Goal: Task Accomplishment & Management: Manage account settings

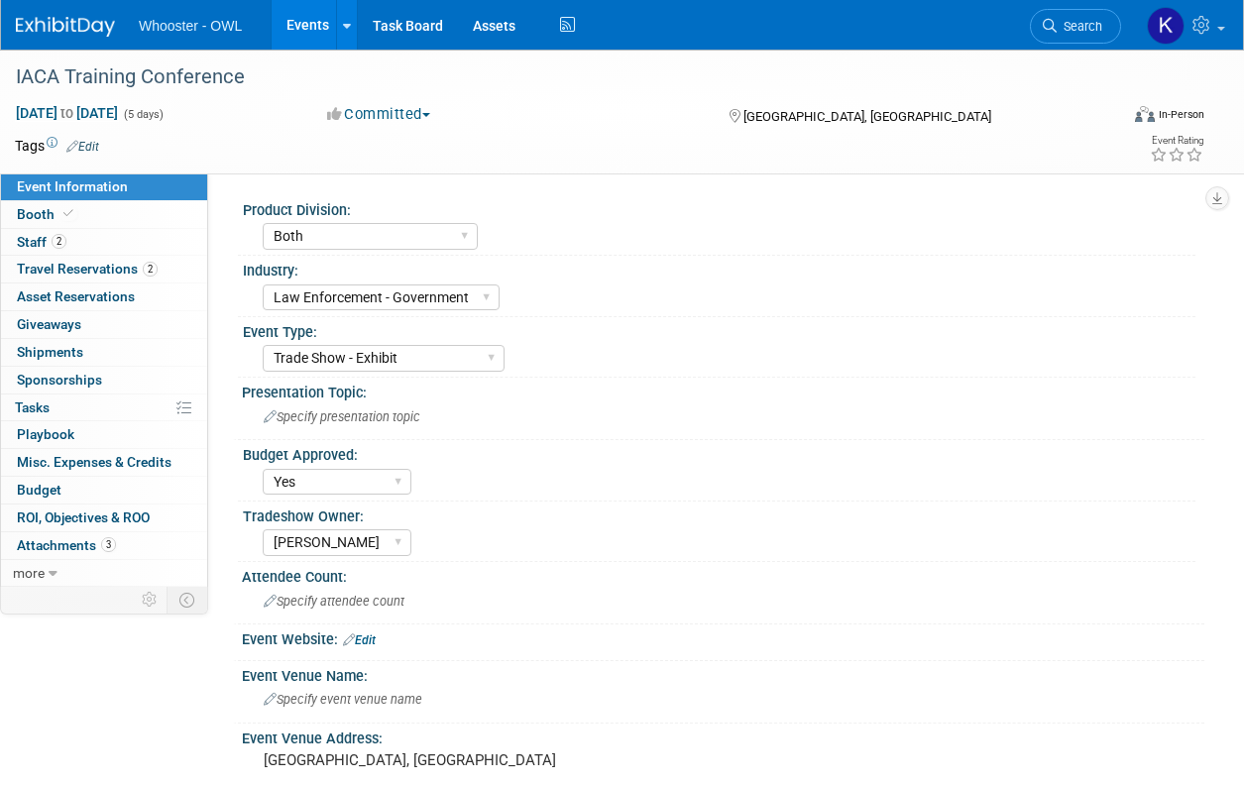
select select "Both"
select select "Law Enforcement - Government"
select select "Trade Show - Exhibit"
select select "Yes"
select select "[PERSON_NAME]"
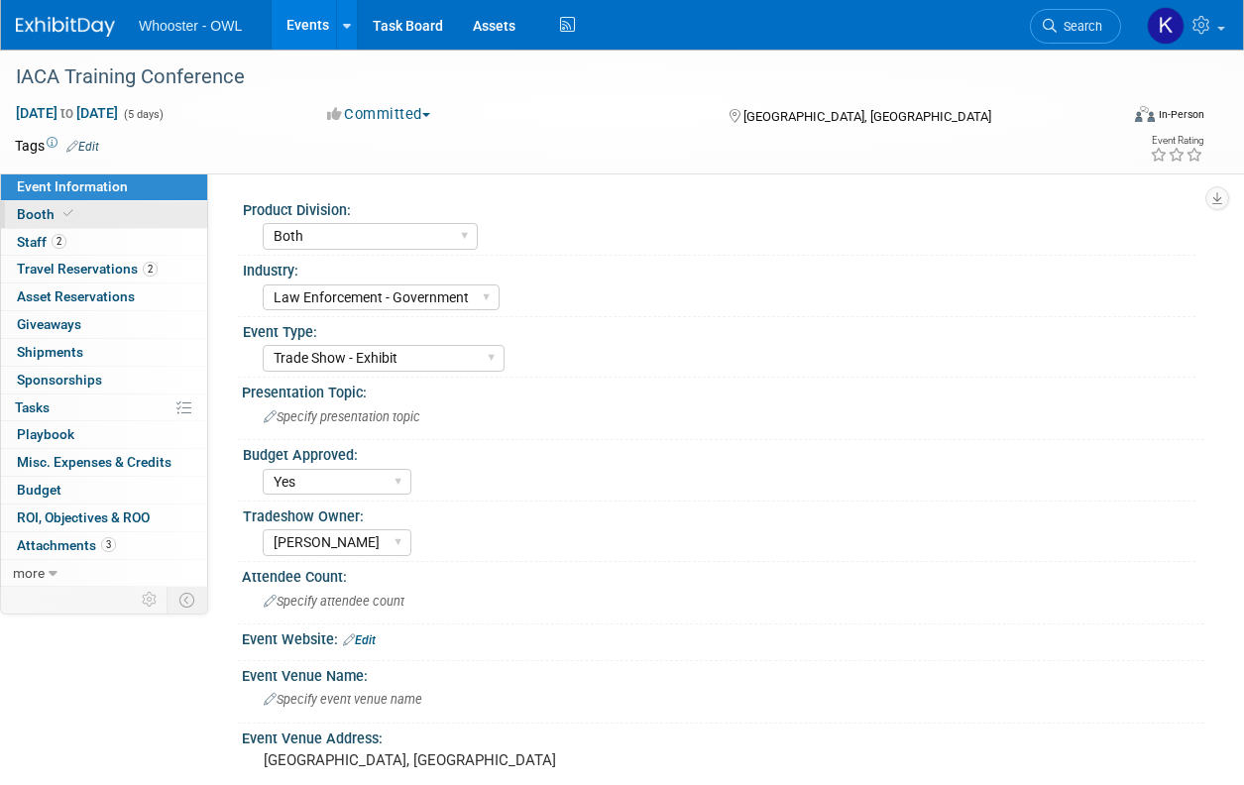
click at [85, 215] on link "Booth" at bounding box center [104, 214] width 206 height 27
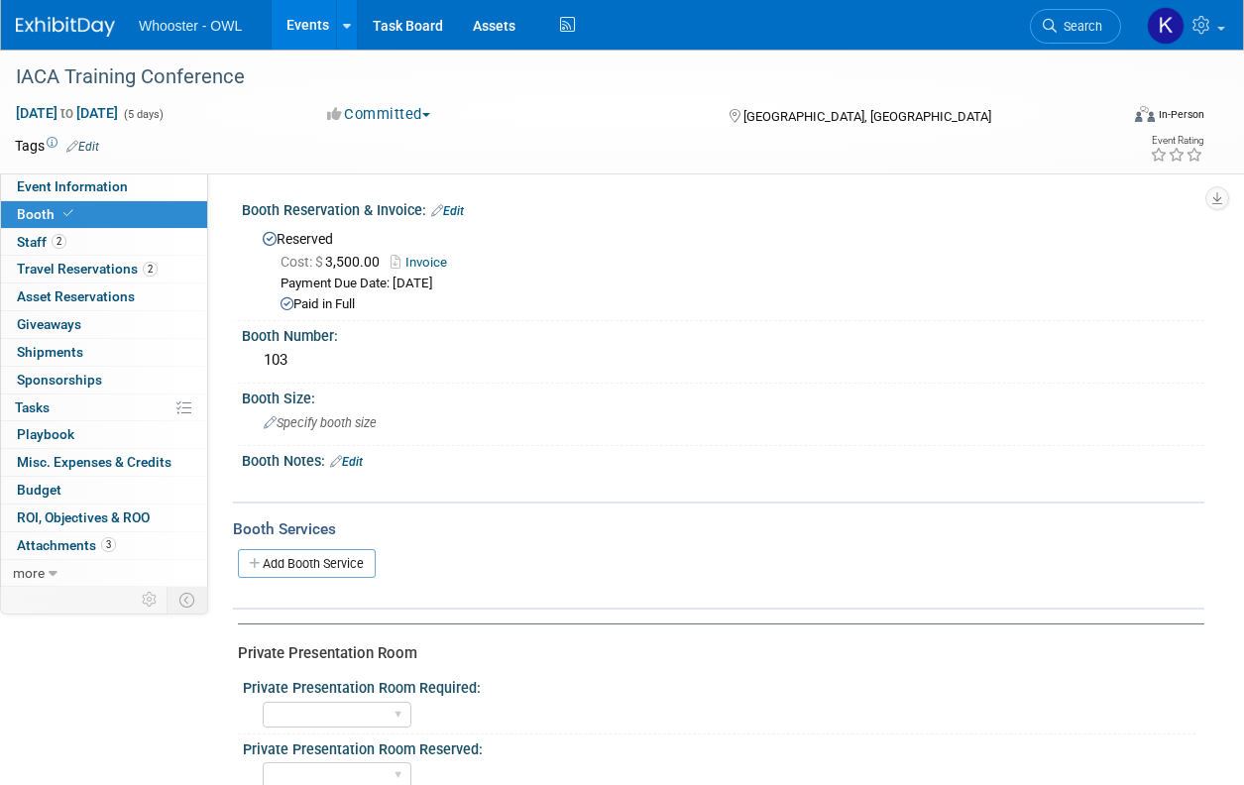
click at [309, 29] on link "Events" at bounding box center [308, 25] width 72 height 50
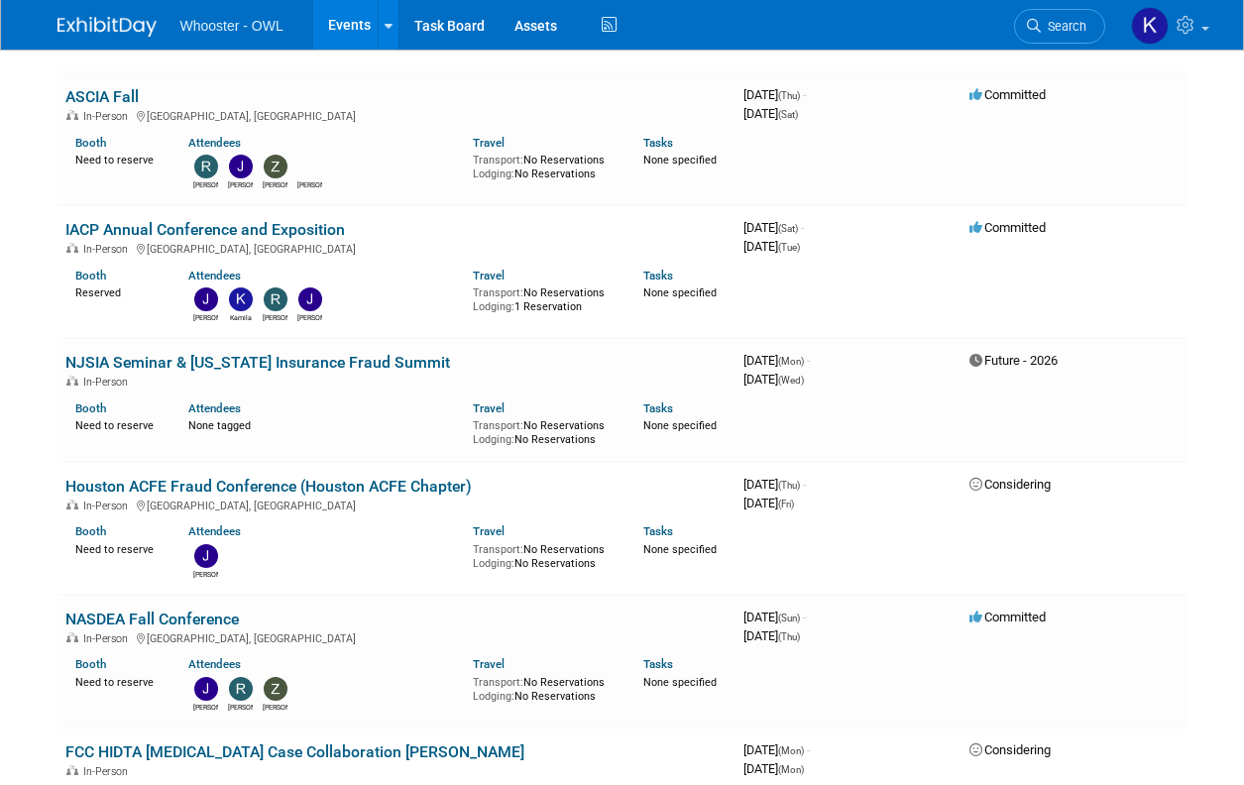
scroll to position [991, 0]
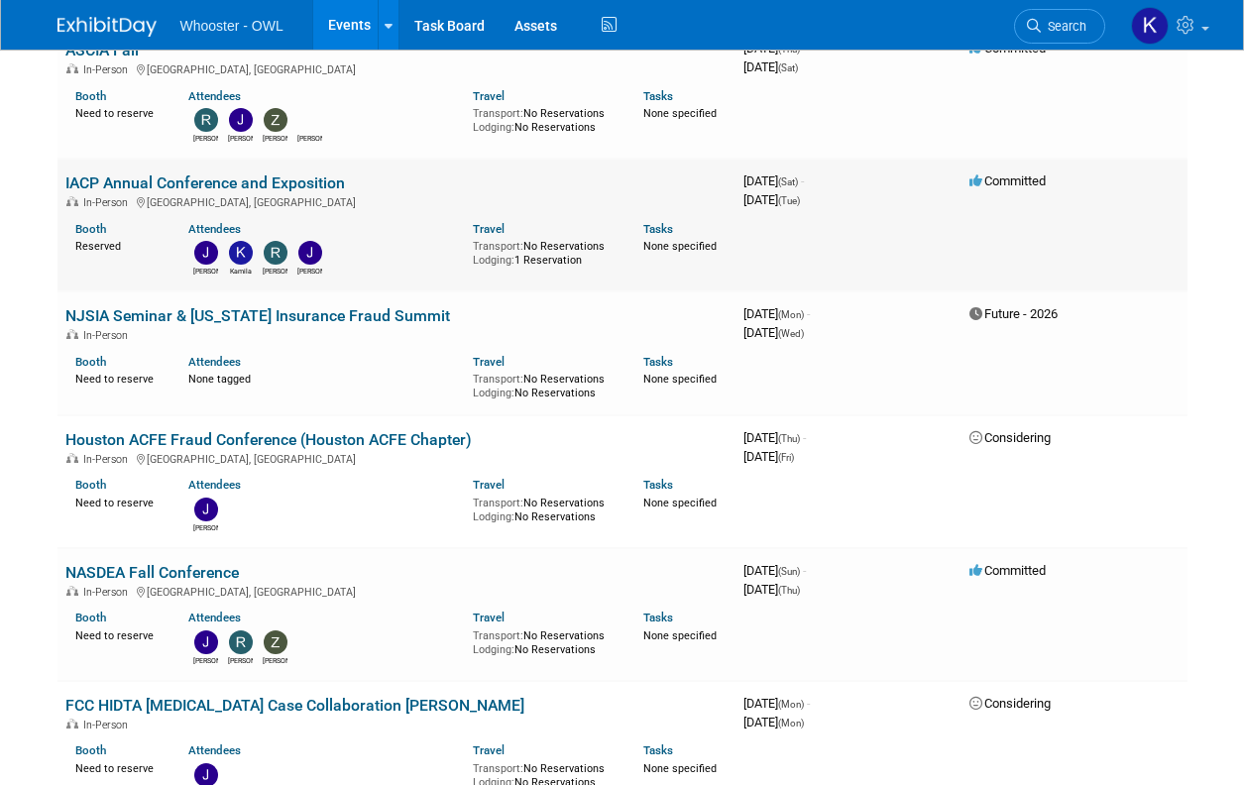
click at [151, 177] on link "IACP Annual Conference and Exposition" at bounding box center [205, 182] width 280 height 19
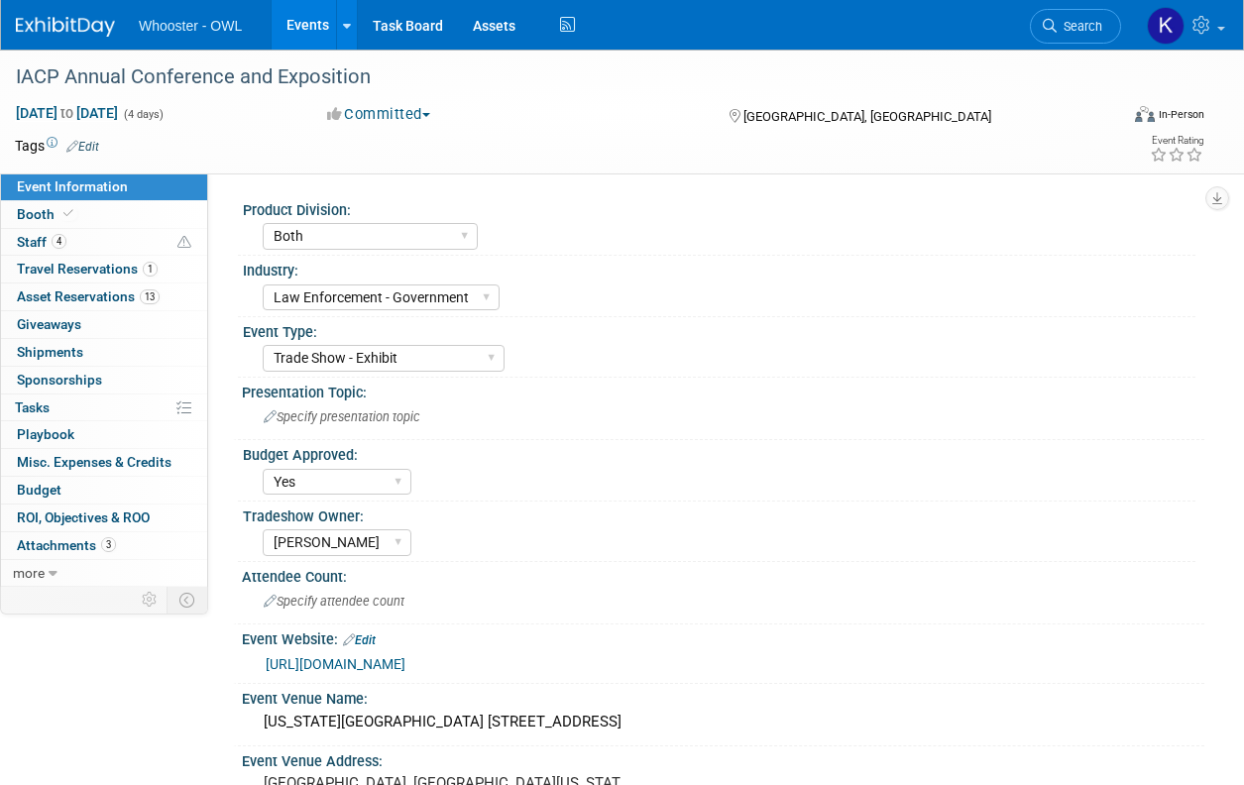
select select "Both"
select select "Law Enforcement - Government"
select select "Trade Show - Exhibit"
select select "Yes"
select select "[PERSON_NAME]"
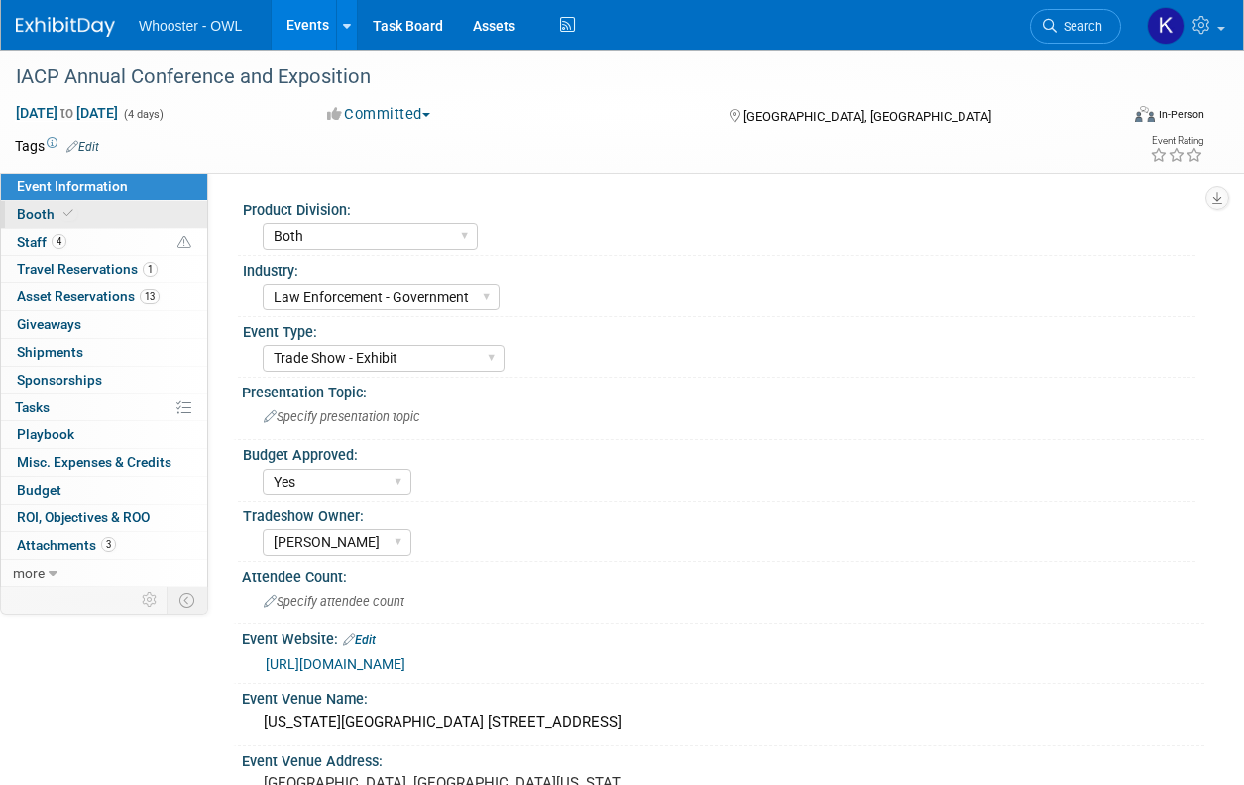
click at [139, 217] on link "Booth" at bounding box center [104, 214] width 206 height 27
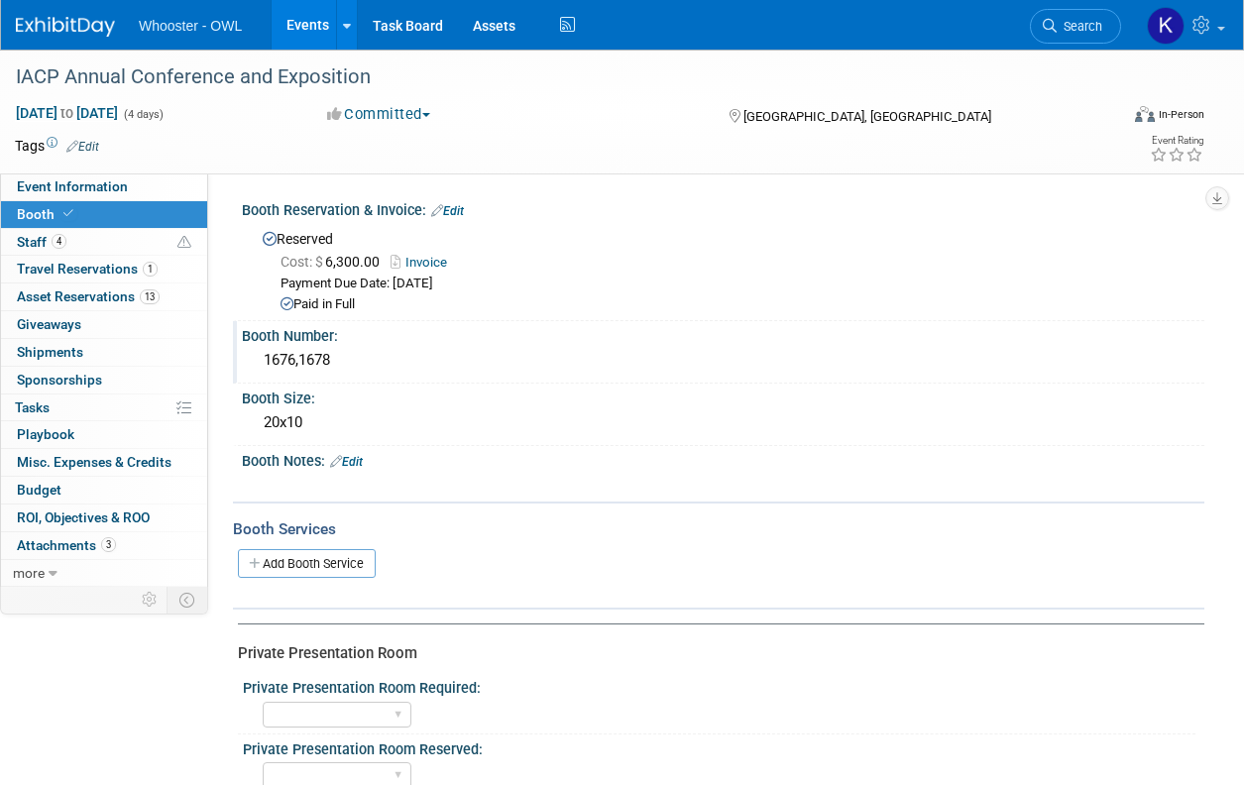
drag, startPoint x: 334, startPoint y: 364, endPoint x: 246, endPoint y: 354, distance: 88.8
click at [246, 354] on div "1676,1678" at bounding box center [723, 361] width 963 height 33
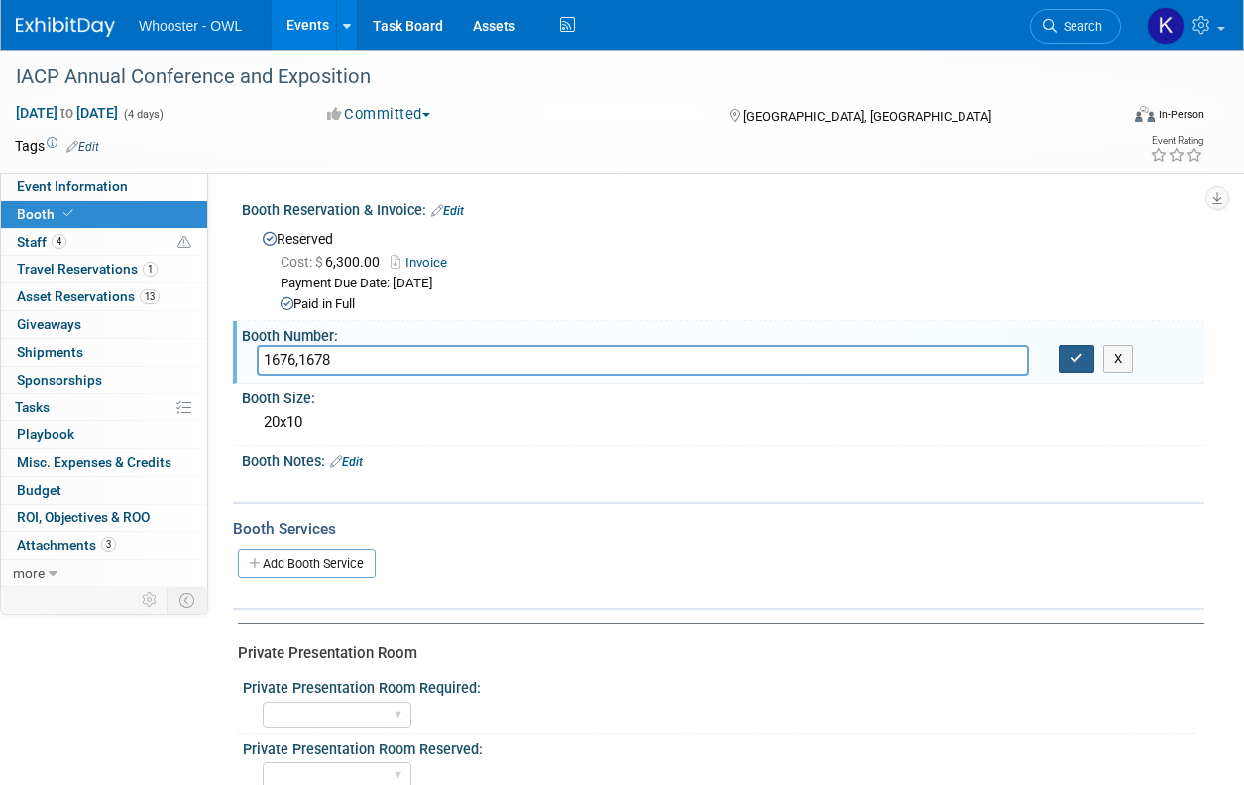
drag, startPoint x: 1070, startPoint y: 358, endPoint x: 963, endPoint y: 256, distance: 147.2
click at [1070, 358] on icon "button" at bounding box center [1077, 358] width 14 height 13
